Goal: Obtain resource: Download file/media

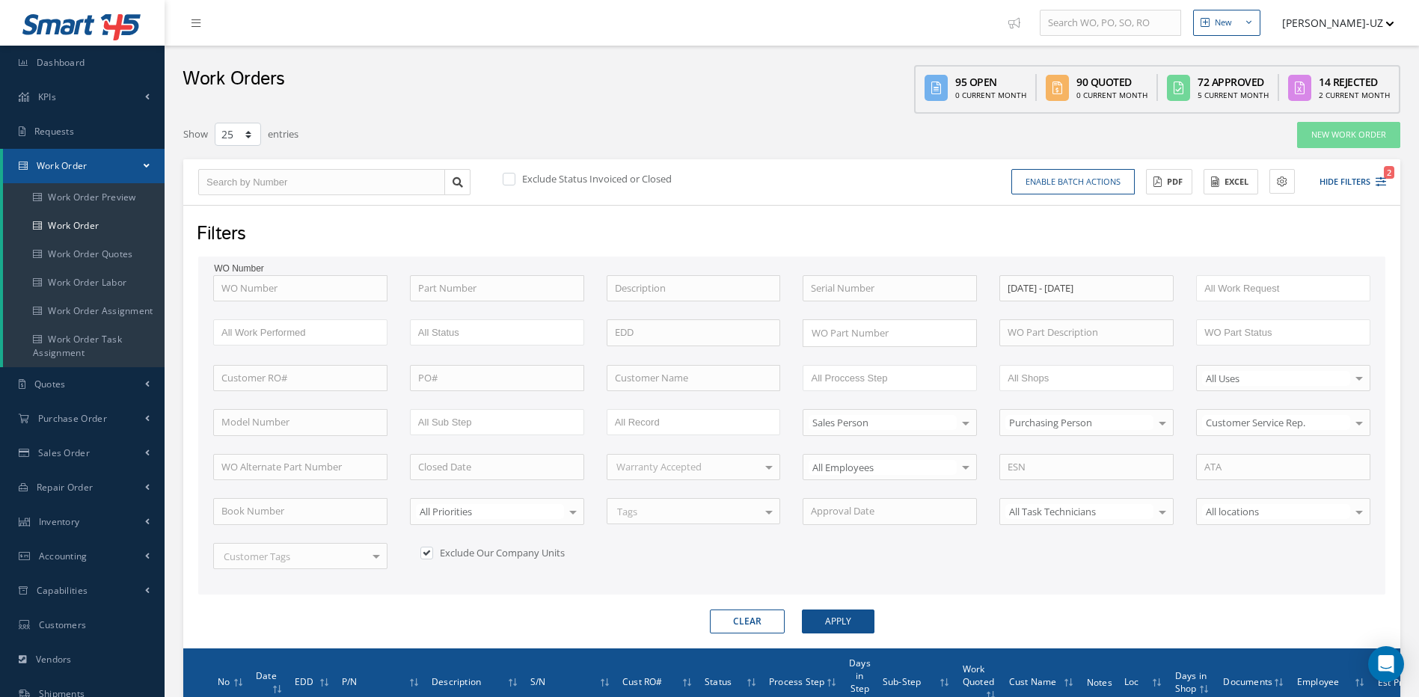
select select "25"
click at [889, 144] on div "Show 10 25 50 100 entries" at bounding box center [533, 134] width 723 height 27
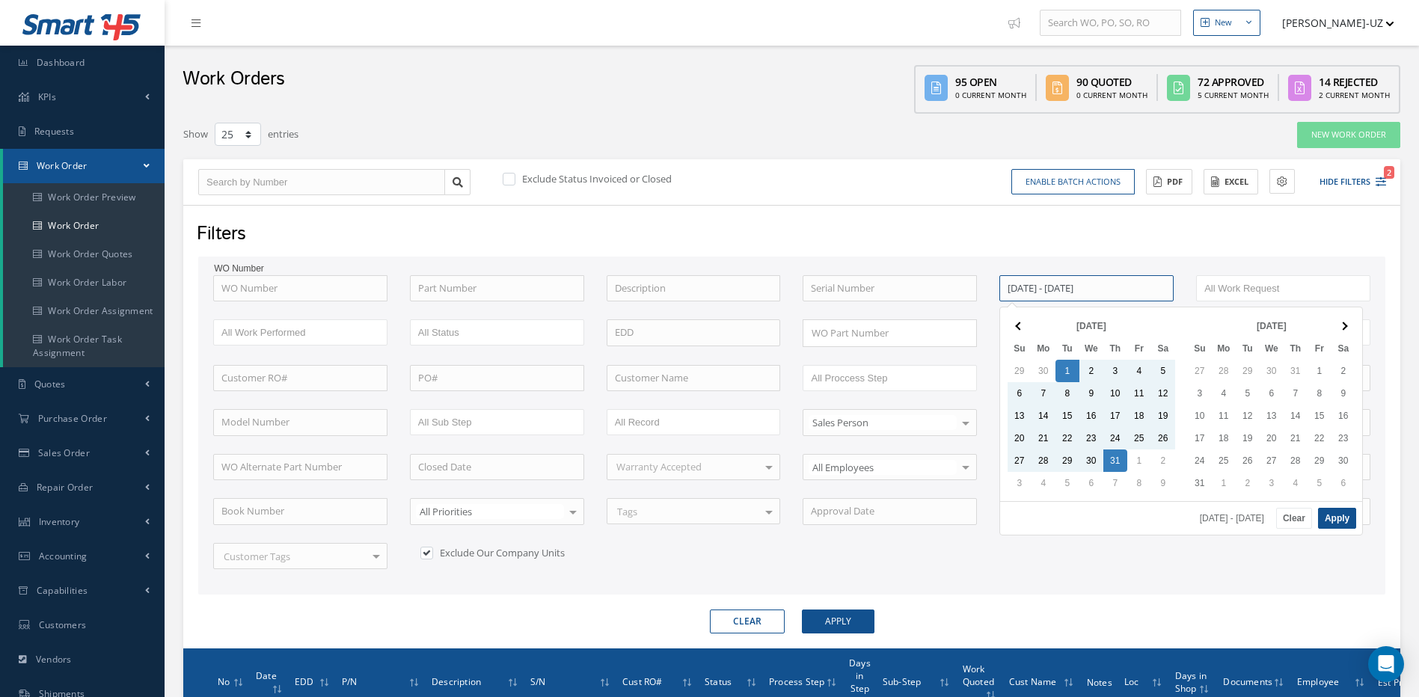
drag, startPoint x: 1156, startPoint y: 292, endPoint x: 1069, endPoint y: 294, distance: 87.5
click at [1069, 294] on input "[DATE] - [DATE]" at bounding box center [1086, 288] width 174 height 27
click at [1295, 516] on button "Clear" at bounding box center [1294, 518] width 36 height 21
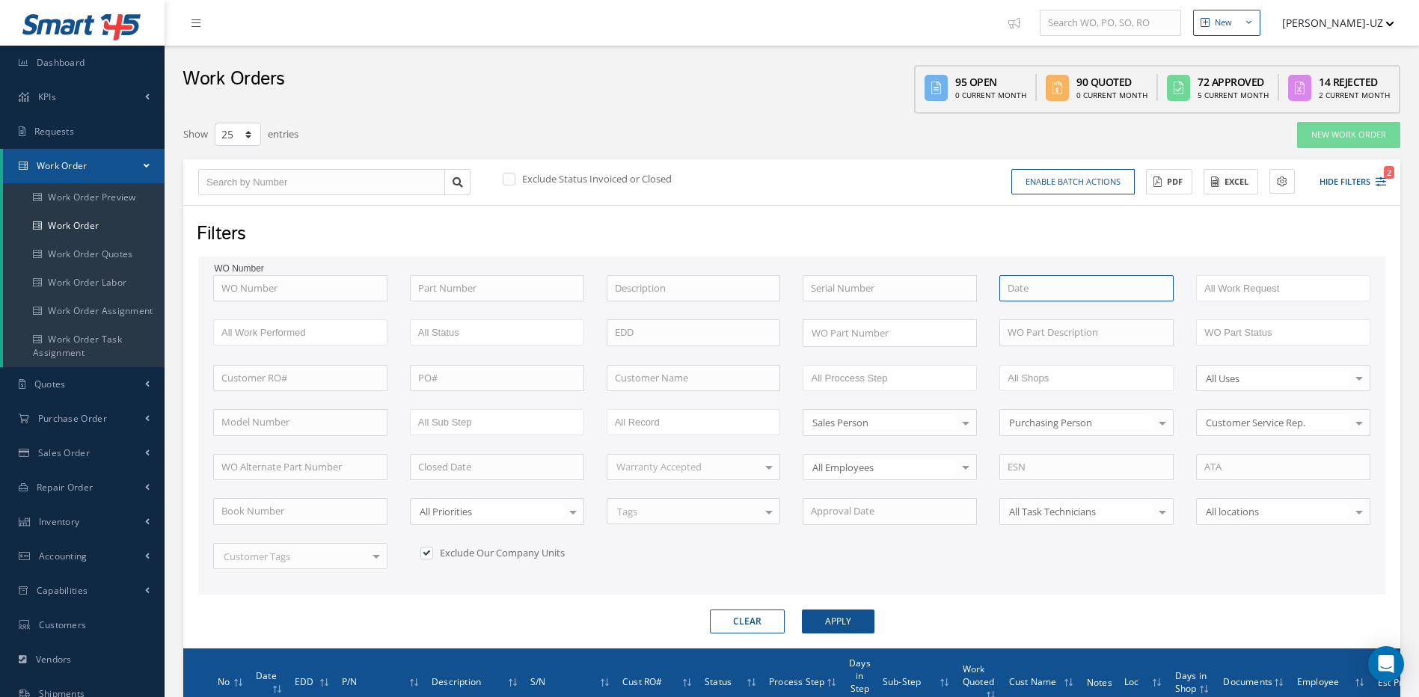
click at [1024, 289] on input at bounding box center [1086, 288] width 174 height 27
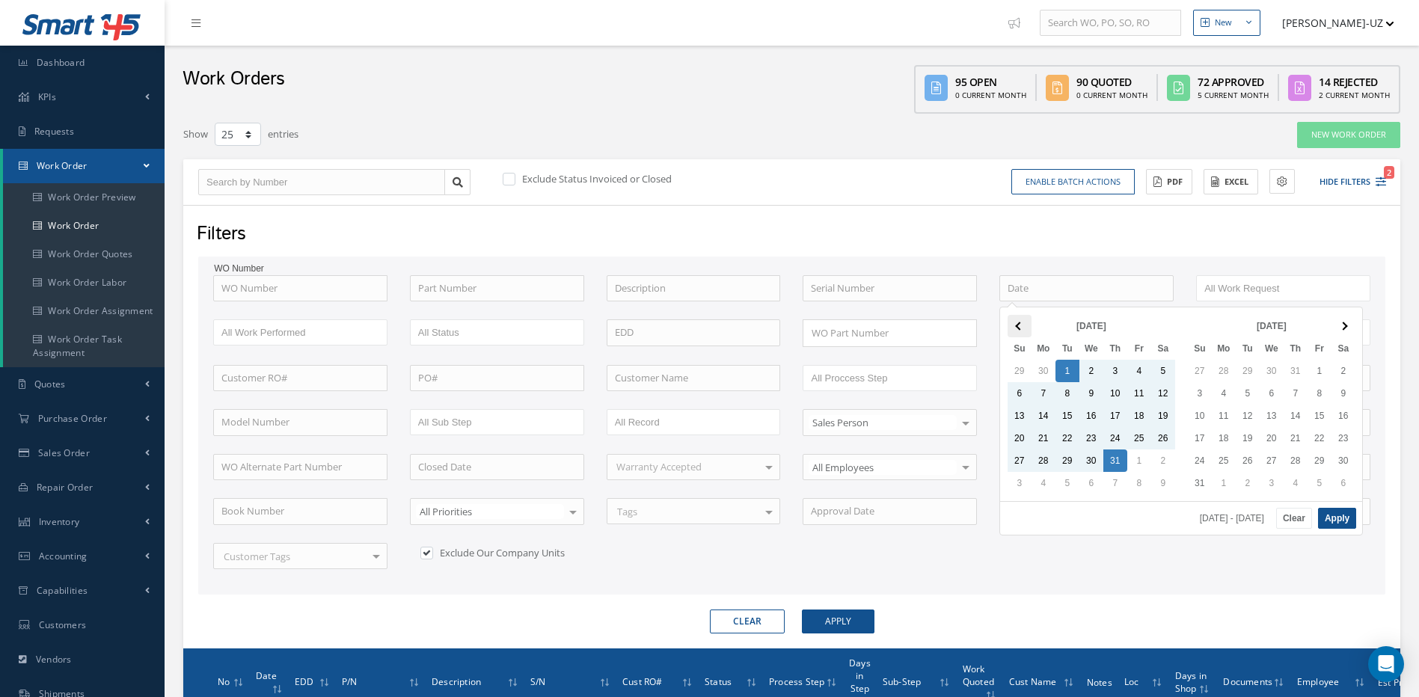
click at [1014, 327] on th at bounding box center [1019, 326] width 24 height 22
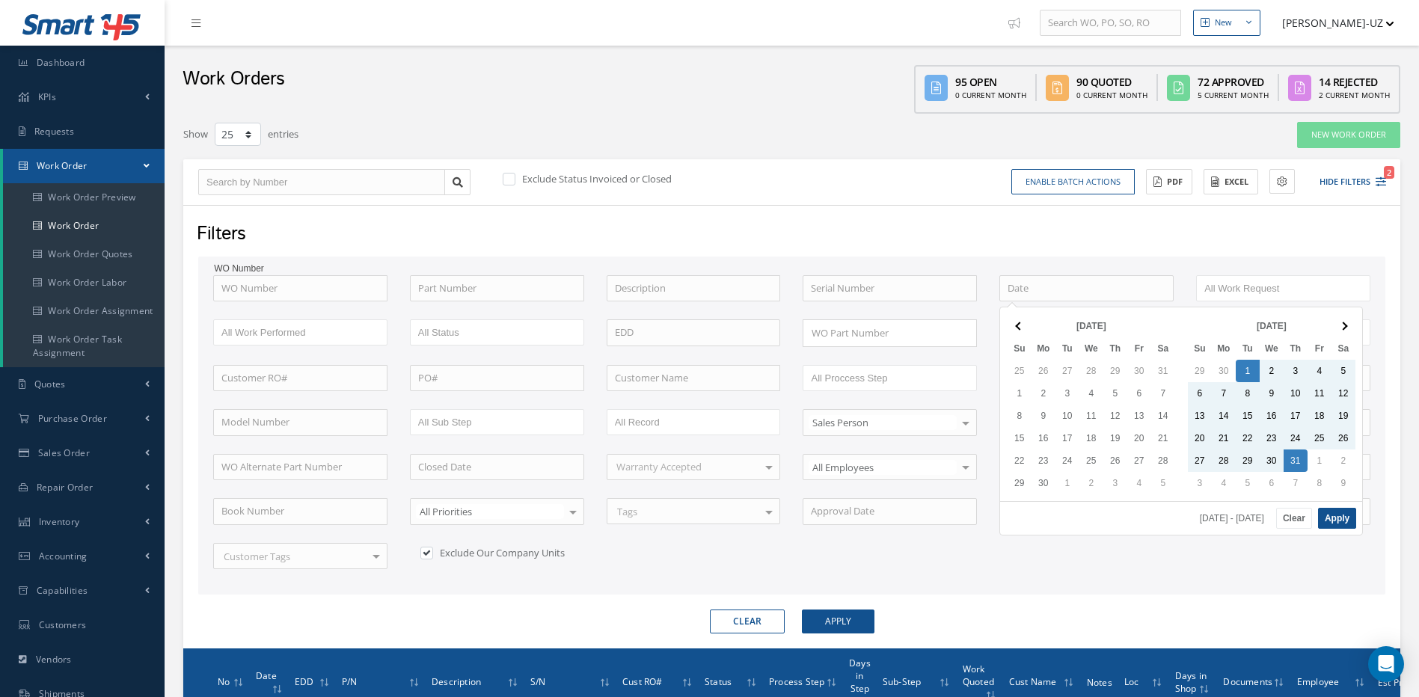
click at [1014, 327] on th at bounding box center [1019, 326] width 24 height 22
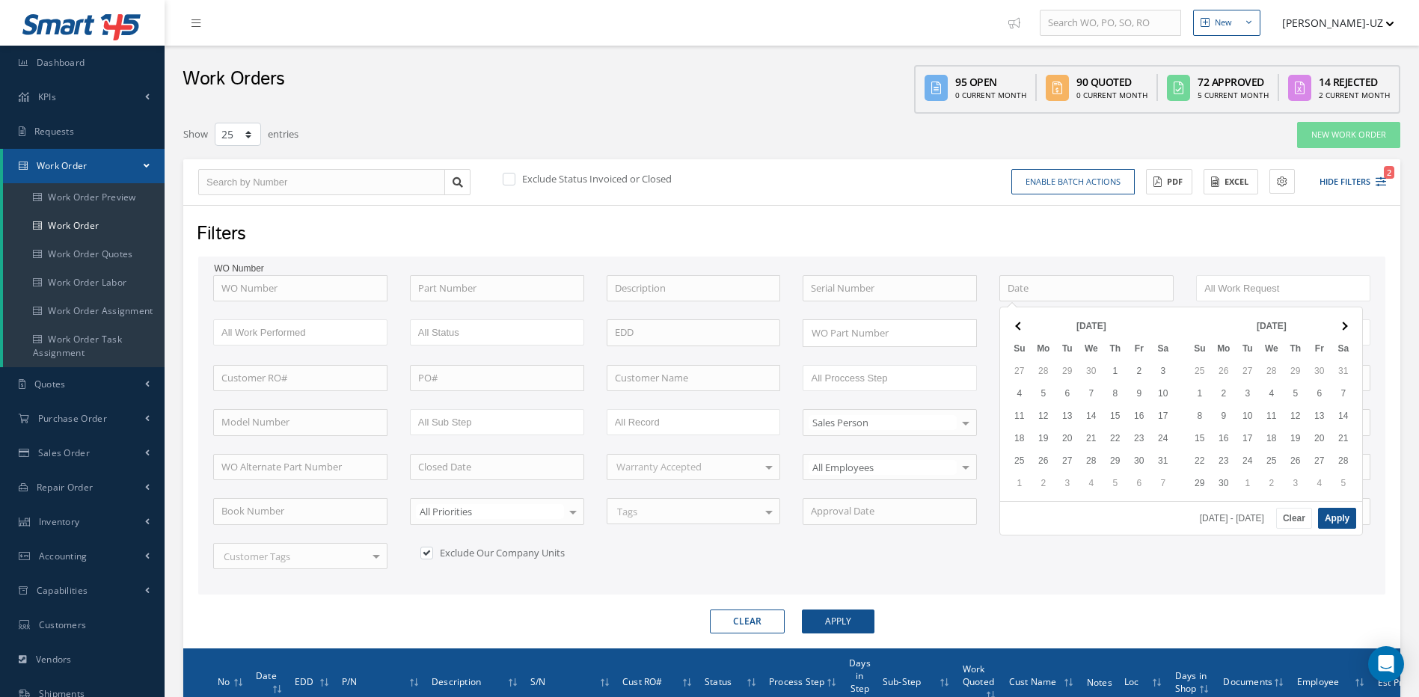
click at [1014, 327] on th at bounding box center [1019, 326] width 24 height 22
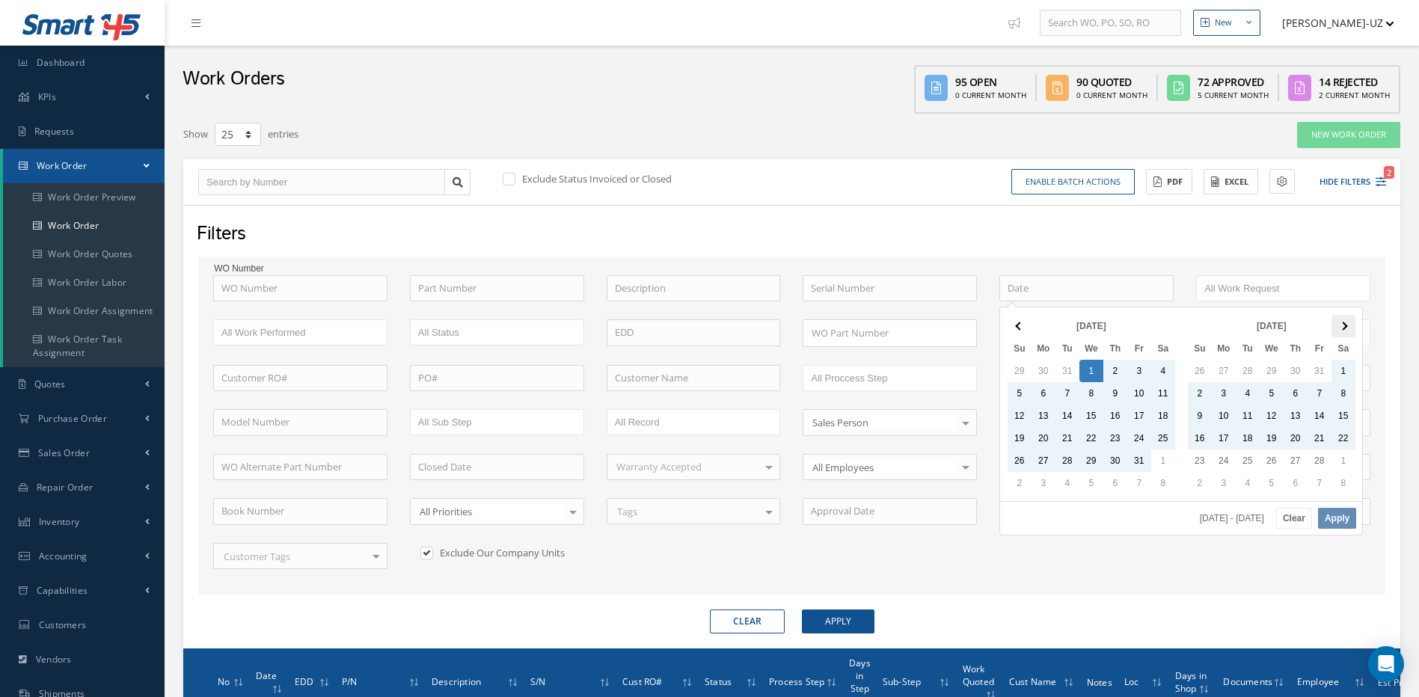
click at [1348, 325] on th at bounding box center [1343, 326] width 24 height 22
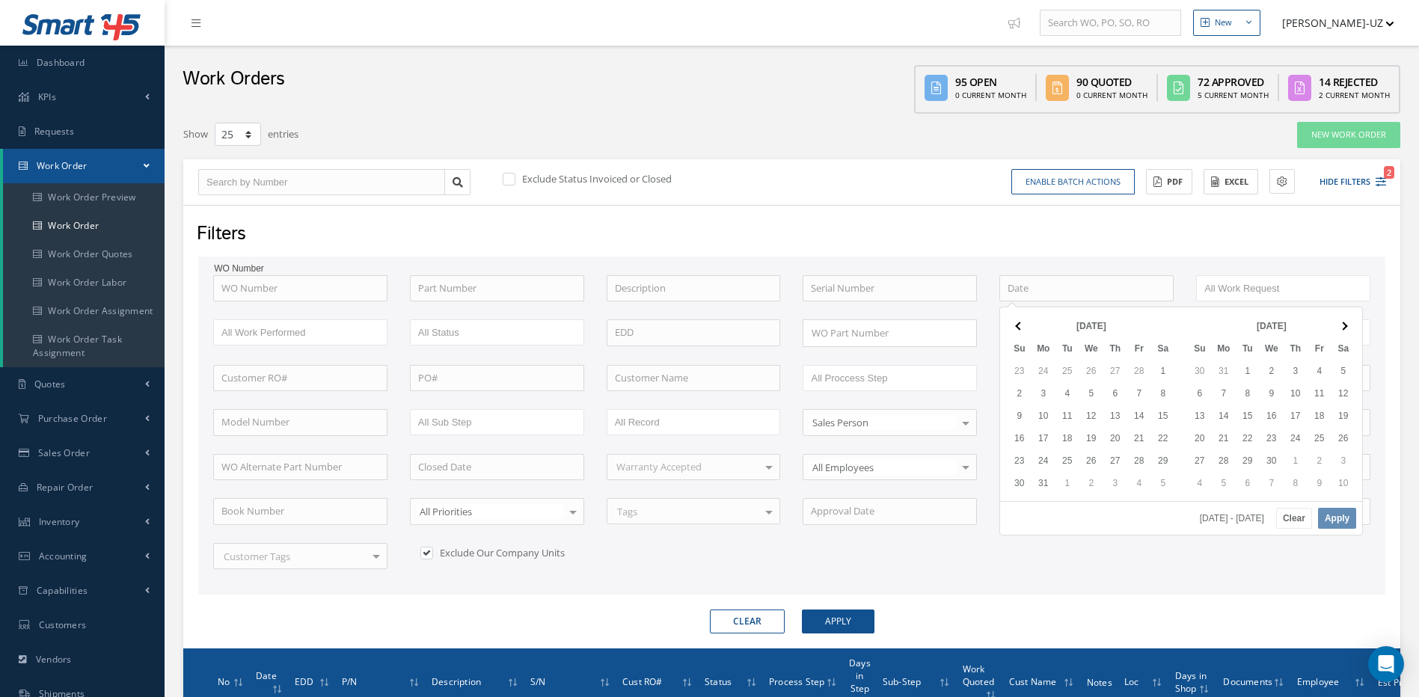
click at [1348, 325] on th at bounding box center [1343, 326] width 24 height 22
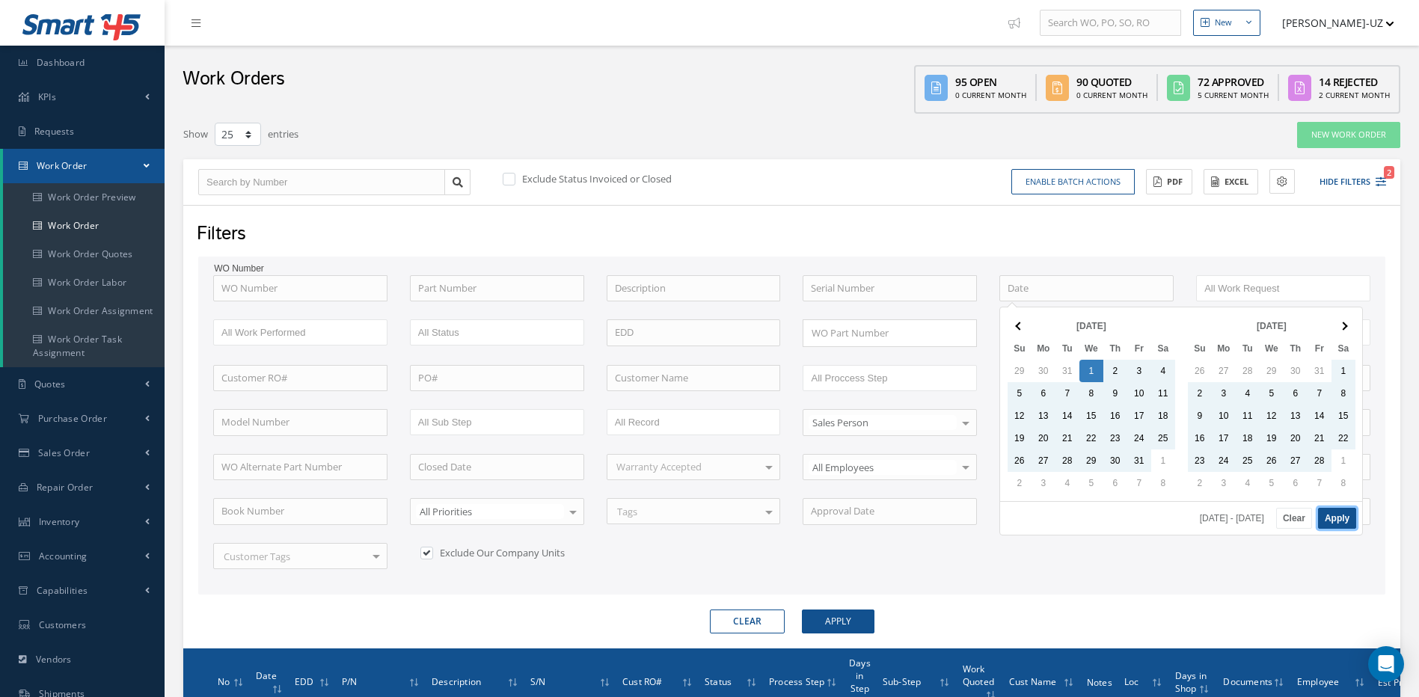
click at [1337, 516] on button "Apply" at bounding box center [1337, 518] width 38 height 21
type input "[DATE] - [DATE]"
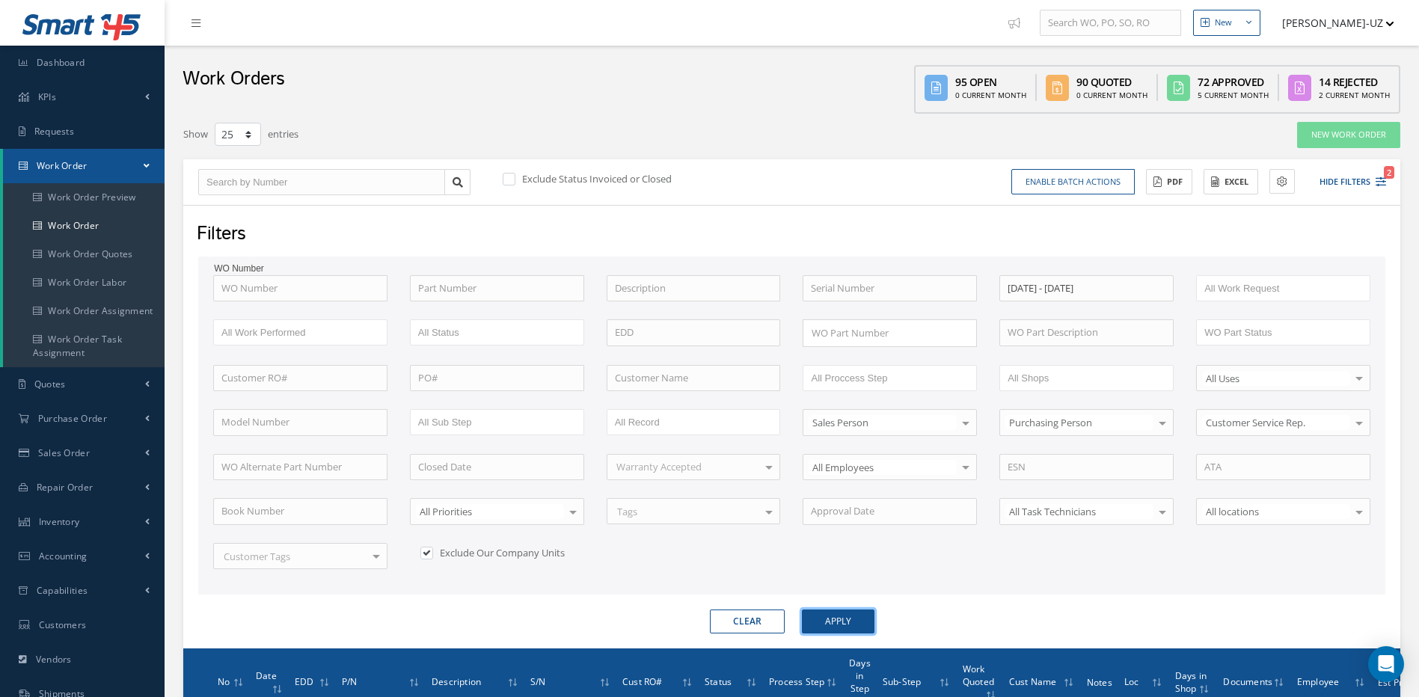
click at [835, 621] on button "Apply" at bounding box center [838, 622] width 73 height 24
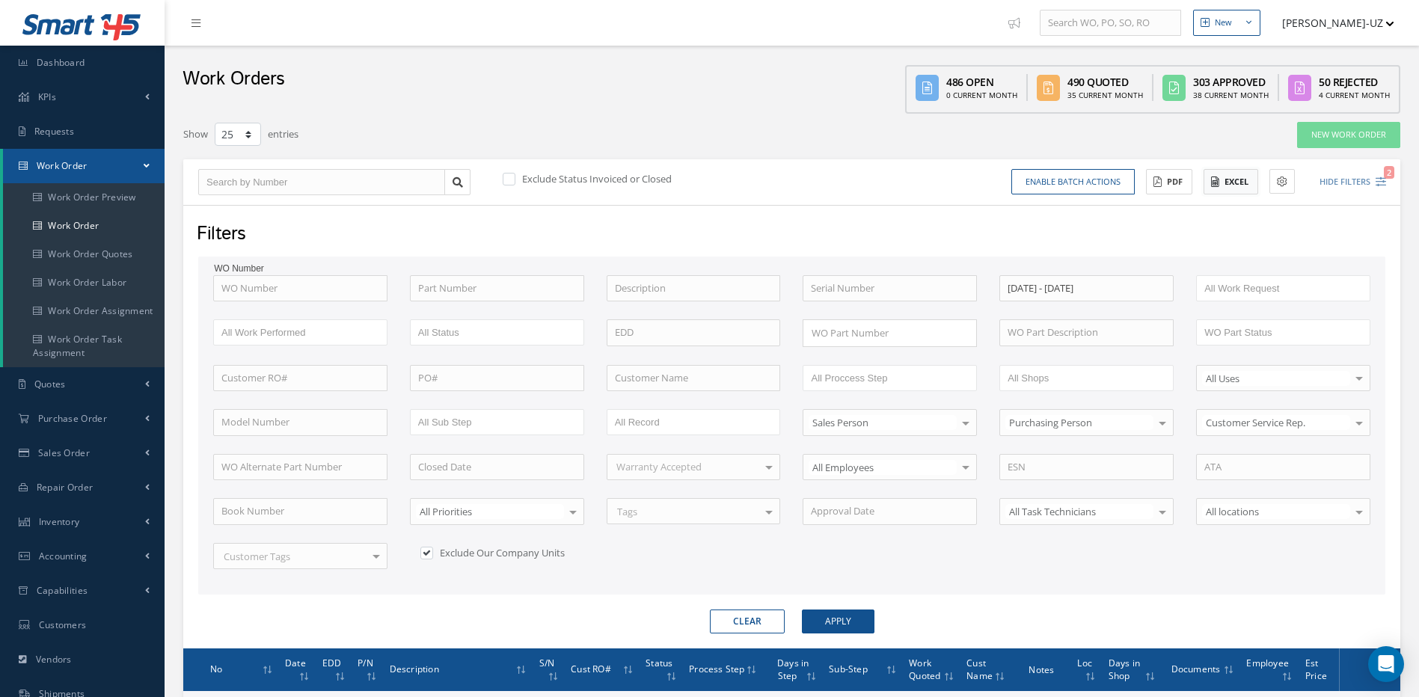
click at [1229, 180] on button "Excel" at bounding box center [1230, 182] width 55 height 26
